Goal: Transaction & Acquisition: Purchase product/service

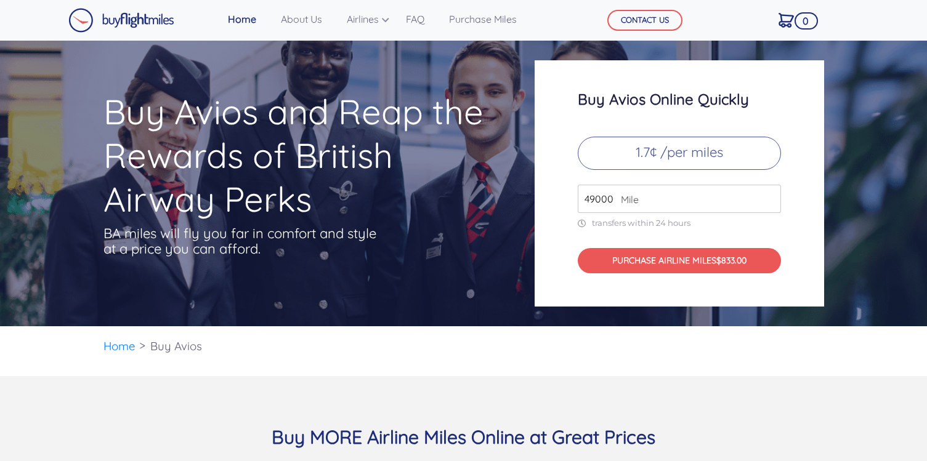
click at [650, 205] on input "49000" at bounding box center [679, 199] width 203 height 28
click at [669, 104] on h3 "Buy Avios Online Quickly" at bounding box center [679, 99] width 203 height 16
click at [669, 154] on p "1.7¢ /per miles" at bounding box center [679, 153] width 203 height 33
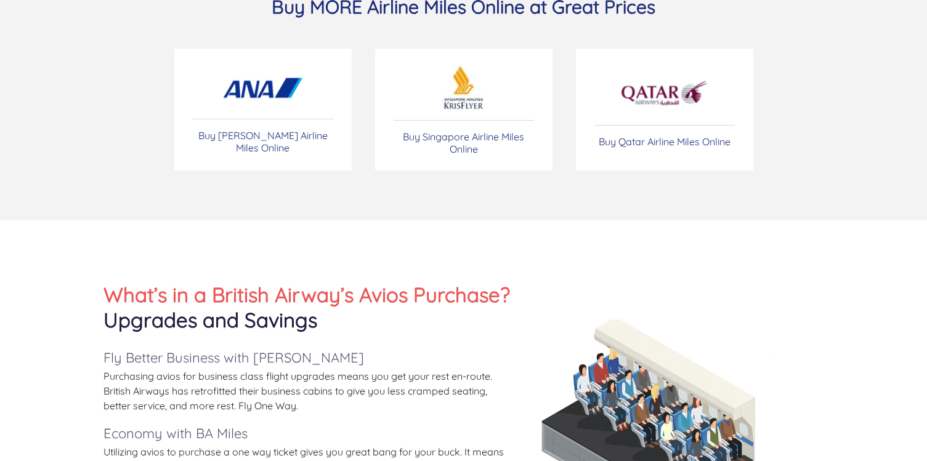
scroll to position [423, 0]
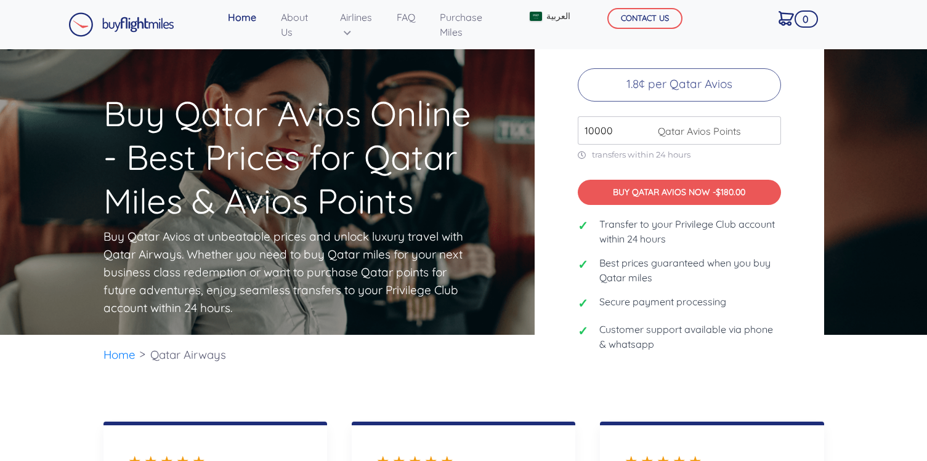
click at [594, 127] on input "10000" at bounding box center [679, 130] width 203 height 28
click at [624, 155] on p "transfers within 24 hours" at bounding box center [679, 155] width 203 height 10
click at [671, 128] on span "Qatar Avios Points" at bounding box center [696, 131] width 89 height 15
click at [708, 129] on span "Qatar Avios Points" at bounding box center [696, 131] width 89 height 15
